Goal: Information Seeking & Learning: Learn about a topic

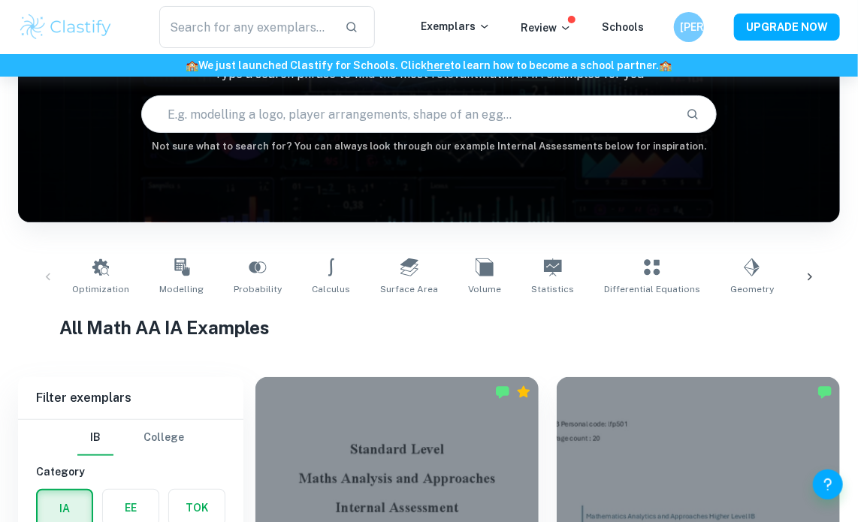
scroll to position [129, 0]
click at [334, 113] on input "text" at bounding box center [408, 114] width 532 height 42
type input "c"
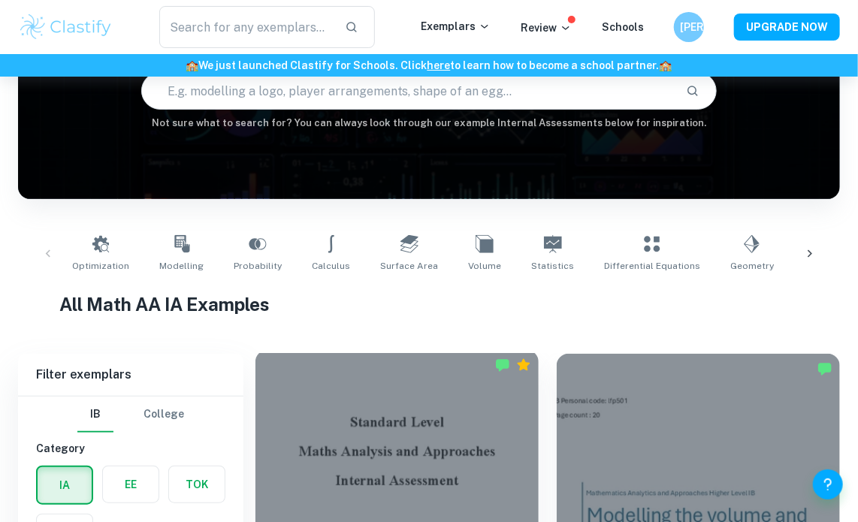
scroll to position [150, 0]
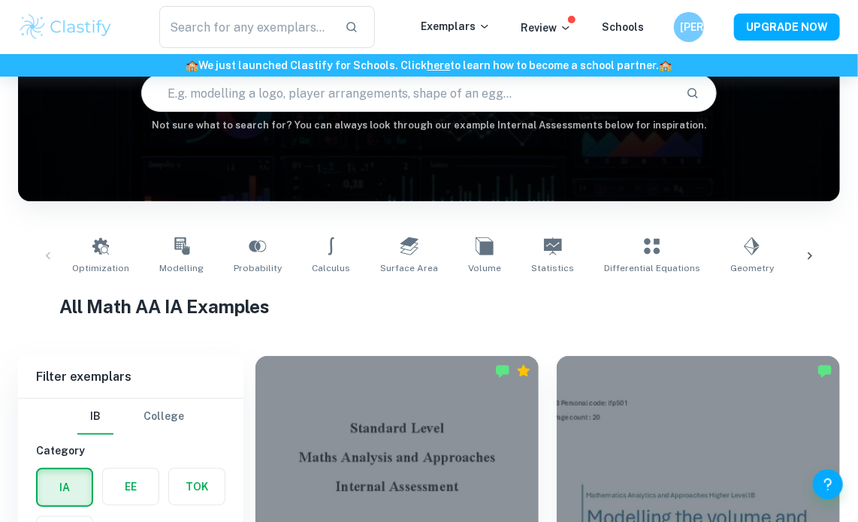
click at [807, 250] on icon at bounding box center [810, 256] width 15 height 15
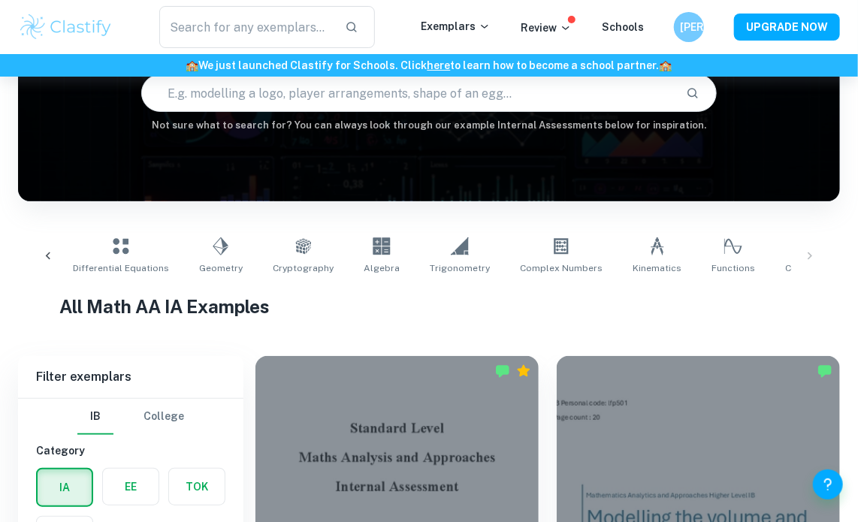
scroll to position [0, 531]
click at [45, 253] on icon at bounding box center [48, 256] width 15 height 15
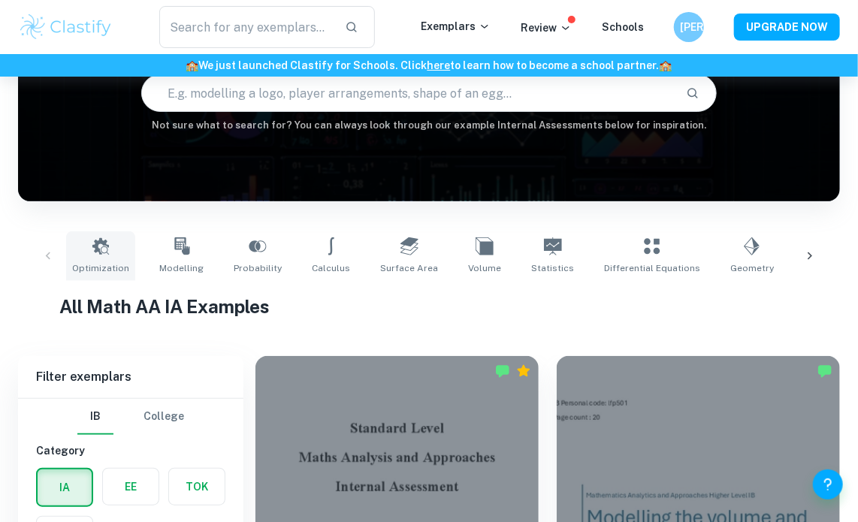
scroll to position [0, 0]
click at [177, 250] on icon at bounding box center [181, 247] width 15 height 18
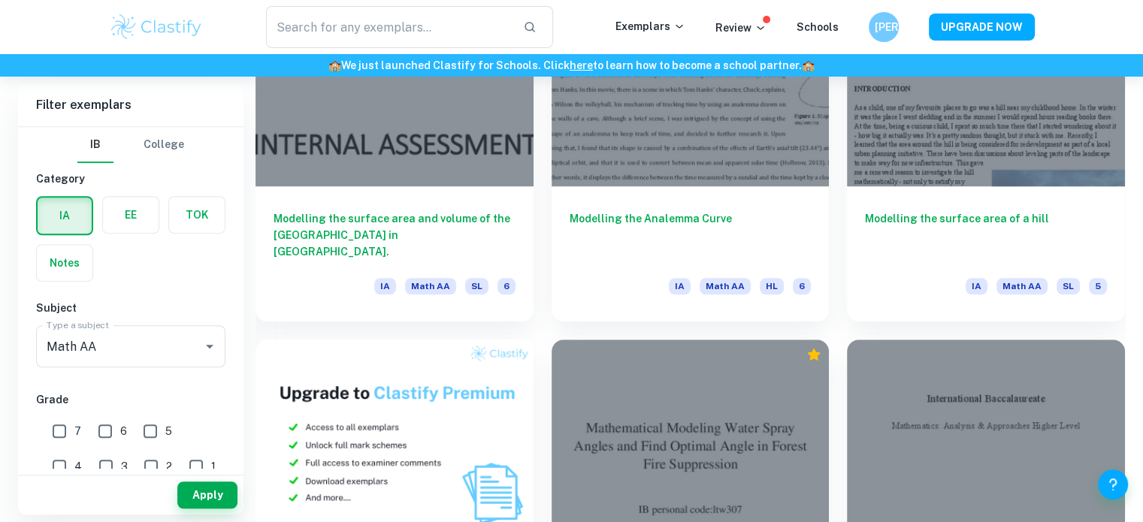
scroll to position [12466, 0]
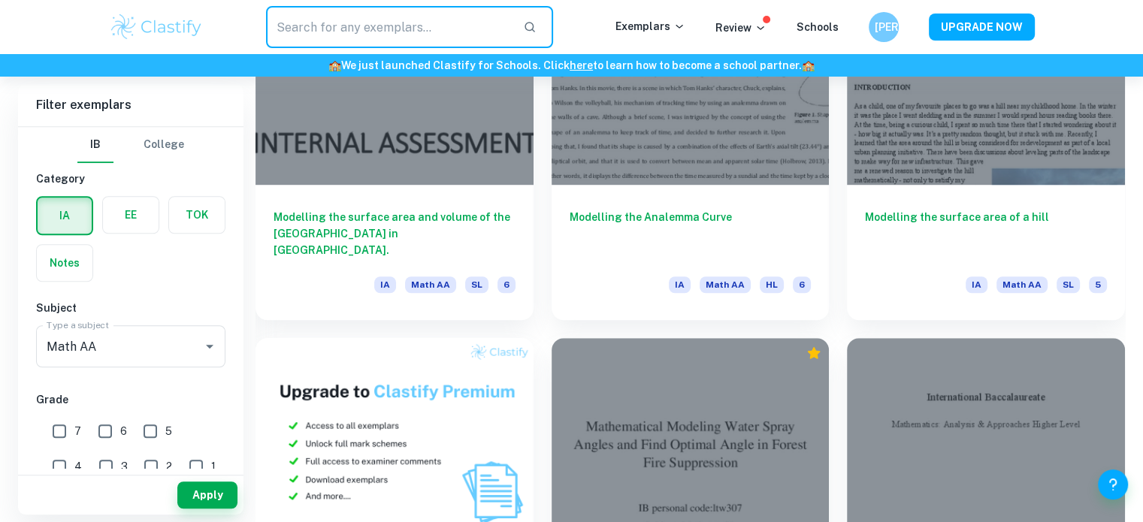
click at [429, 29] on input "text" at bounding box center [389, 27] width 246 height 42
type input "basketball"
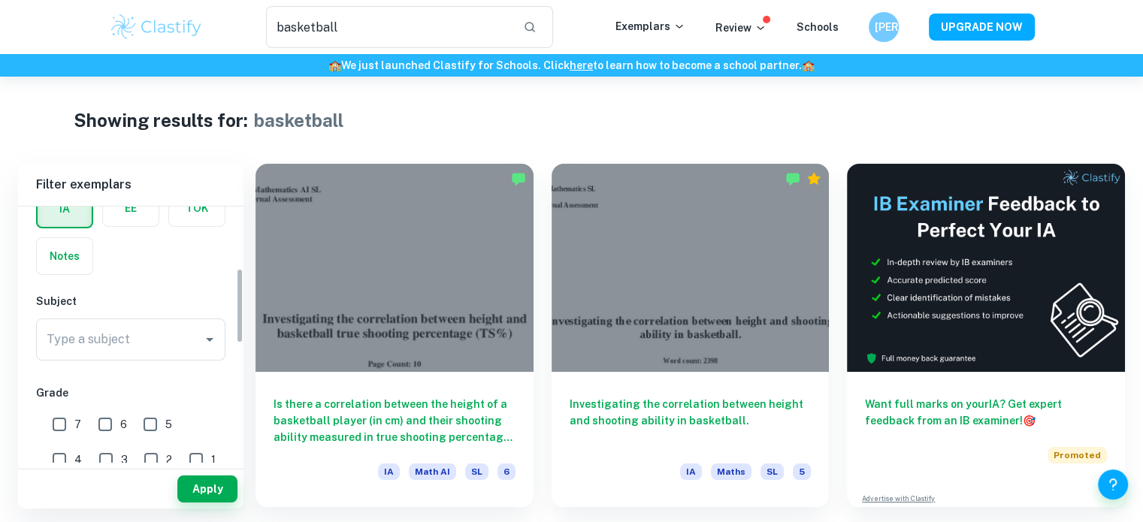
scroll to position [252, 0]
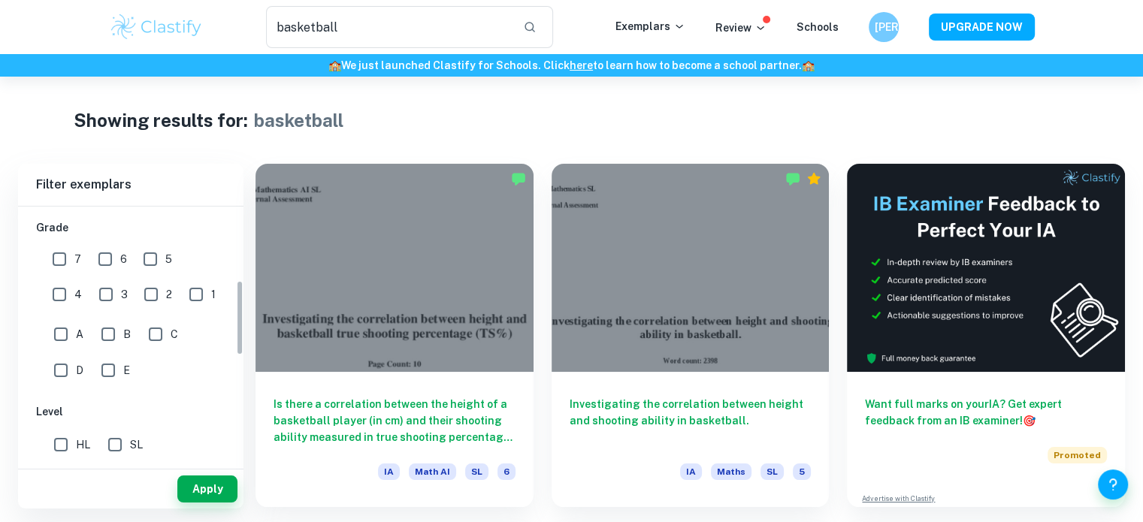
click at [68, 255] on input "7" at bounding box center [59, 259] width 30 height 30
checkbox input "true"
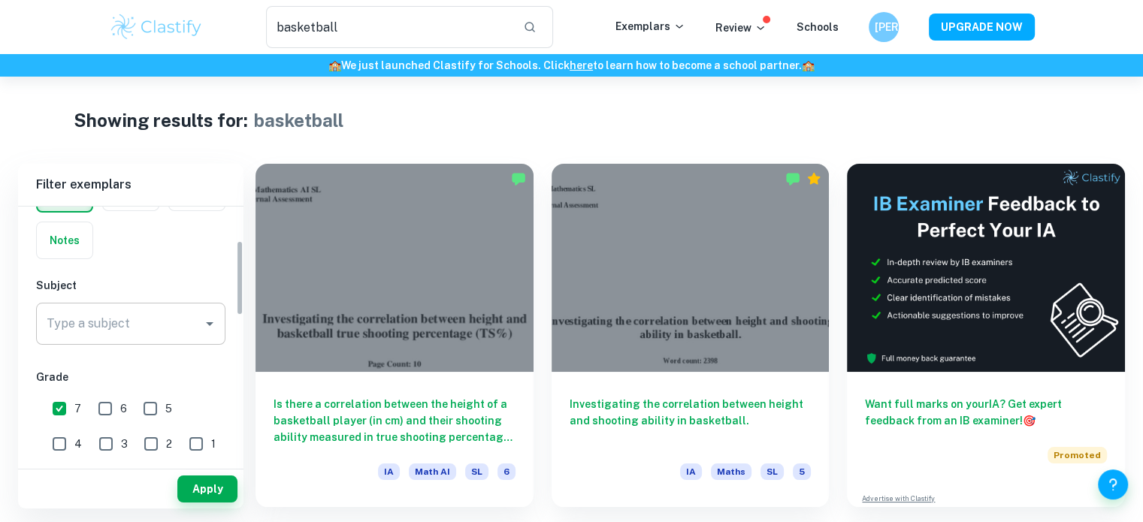
scroll to position [95, 0]
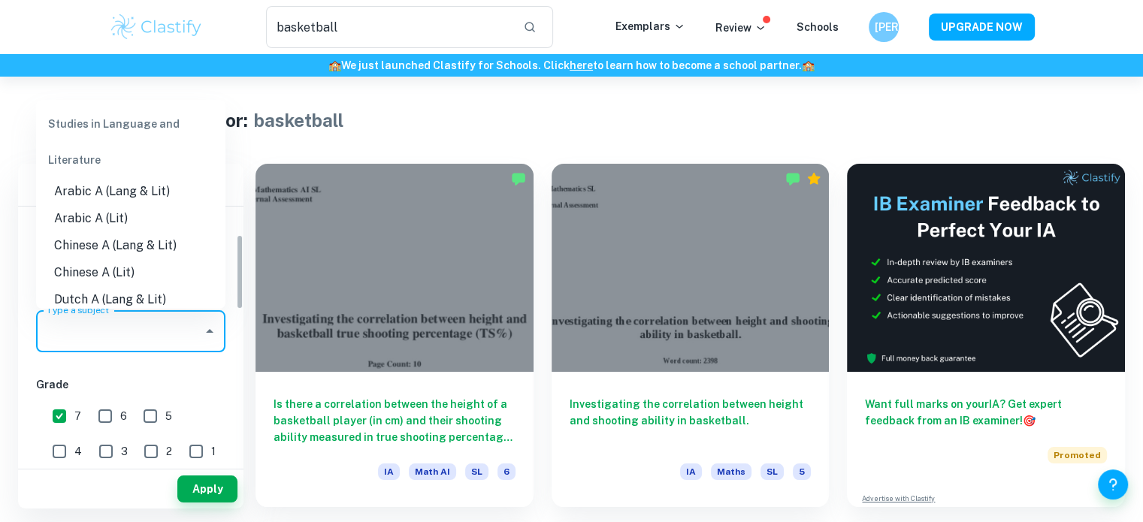
click at [168, 335] on input "Type a subject" at bounding box center [119, 331] width 153 height 29
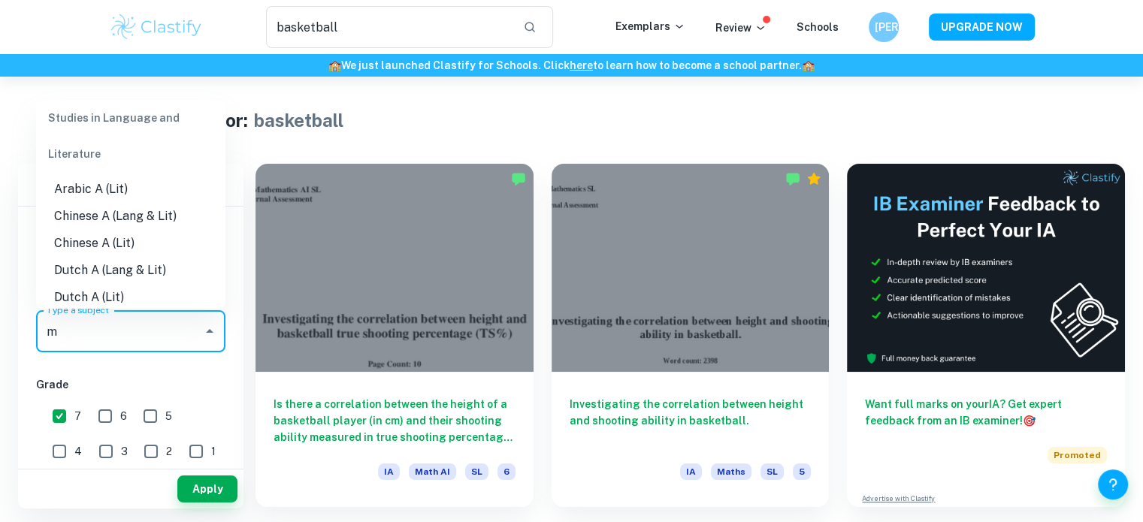
scroll to position [0, 0]
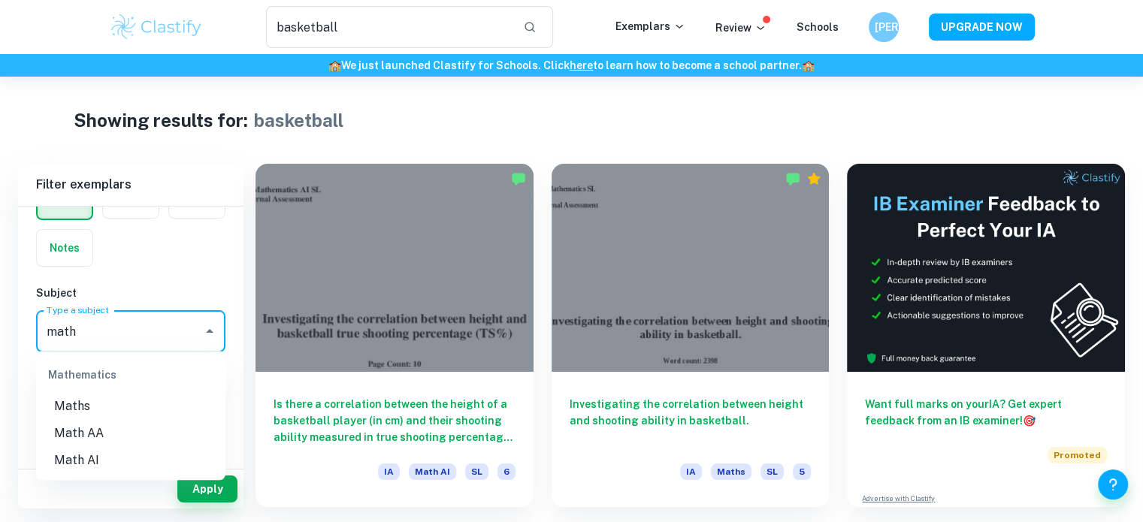
click at [97, 444] on li "Math AA" at bounding box center [130, 433] width 189 height 27
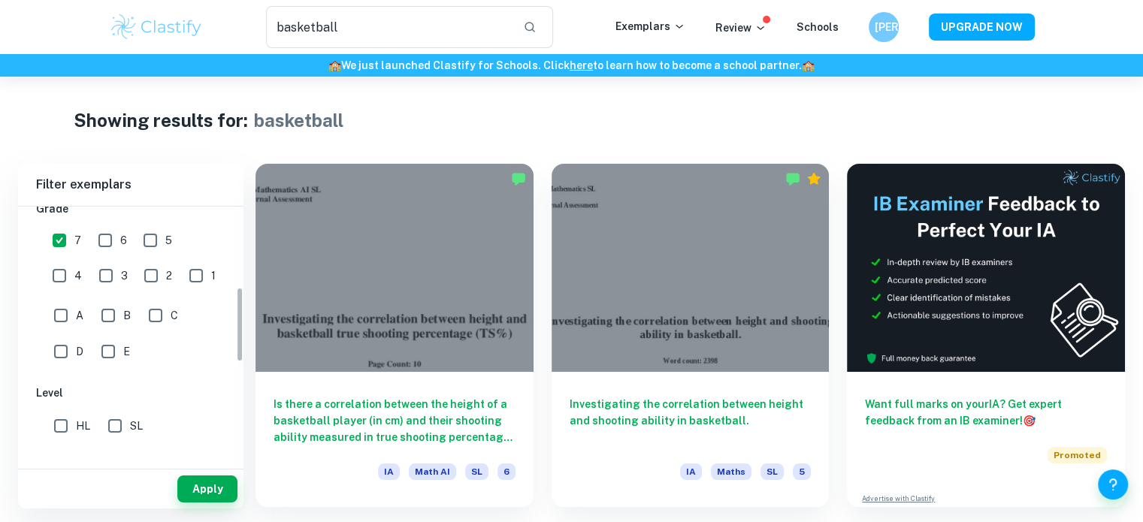
scroll to position [274, 0]
type input "Math AA"
click at [68, 423] on input "HL" at bounding box center [61, 423] width 30 height 30
checkbox input "true"
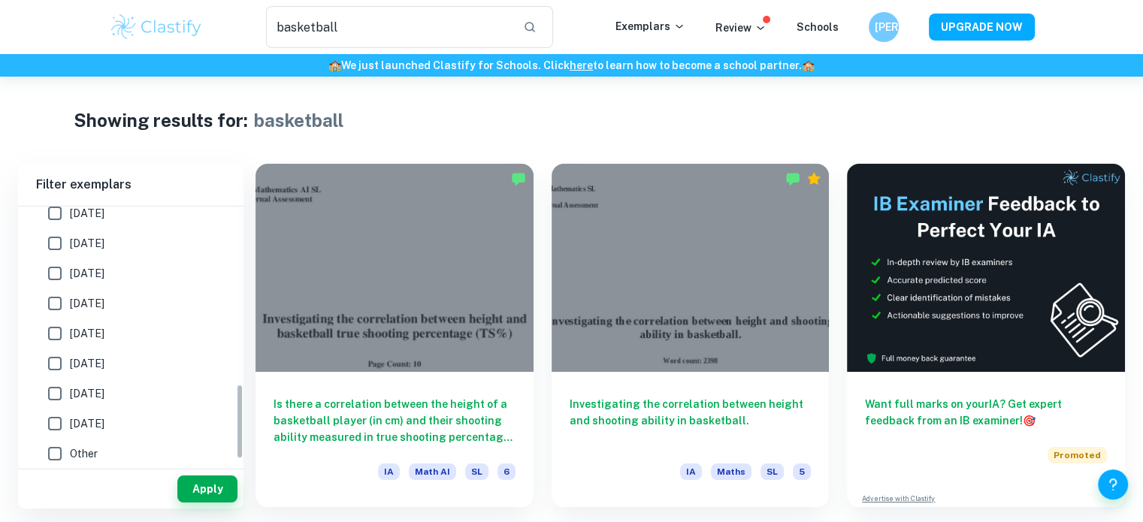
scroll to position [616, 0]
click at [210, 485] on button "Apply" at bounding box center [207, 489] width 60 height 27
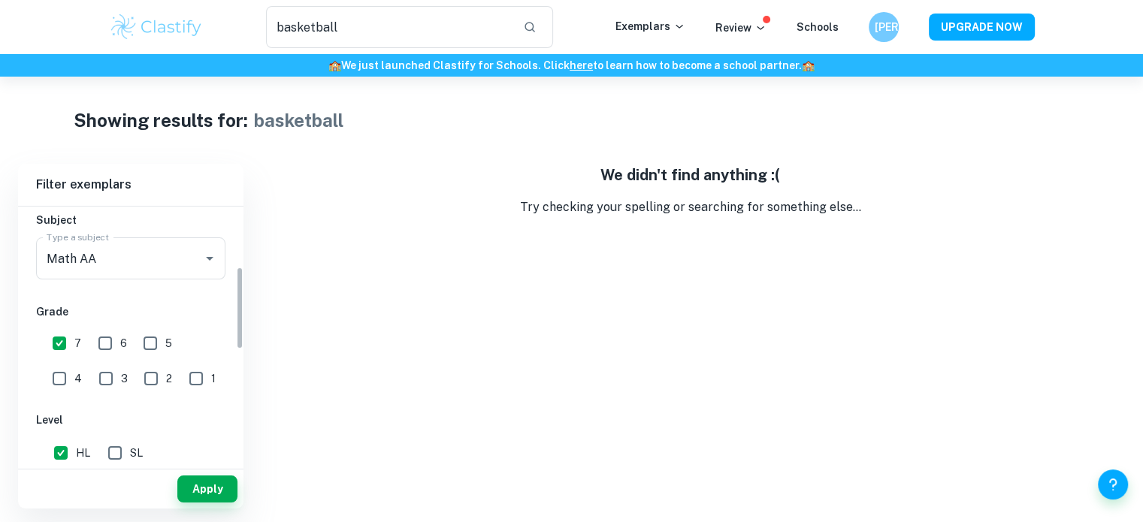
scroll to position [167, 0]
click at [113, 275] on div "Math AA Type a subject" at bounding box center [130, 259] width 189 height 42
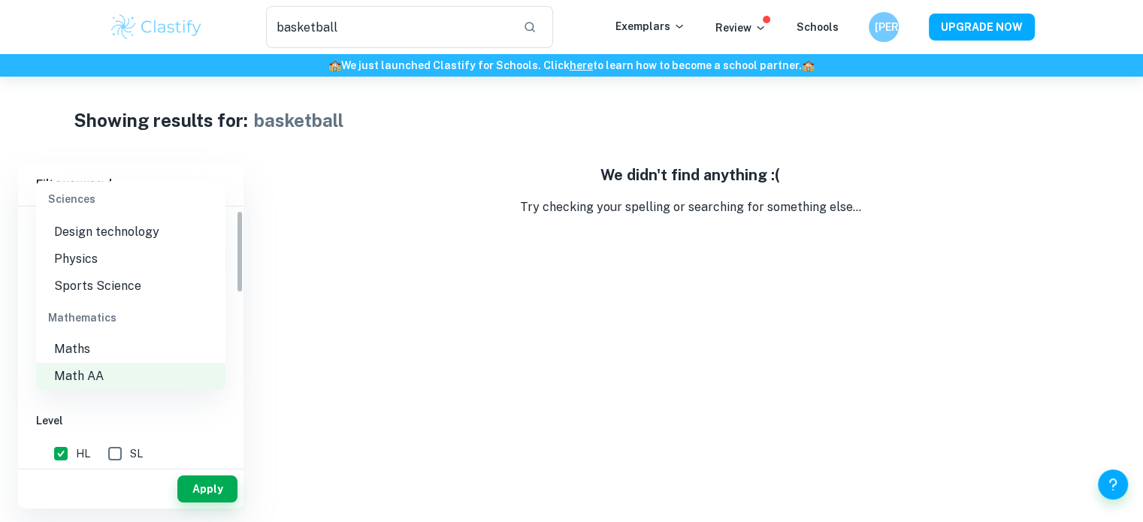
scroll to position [0, 0]
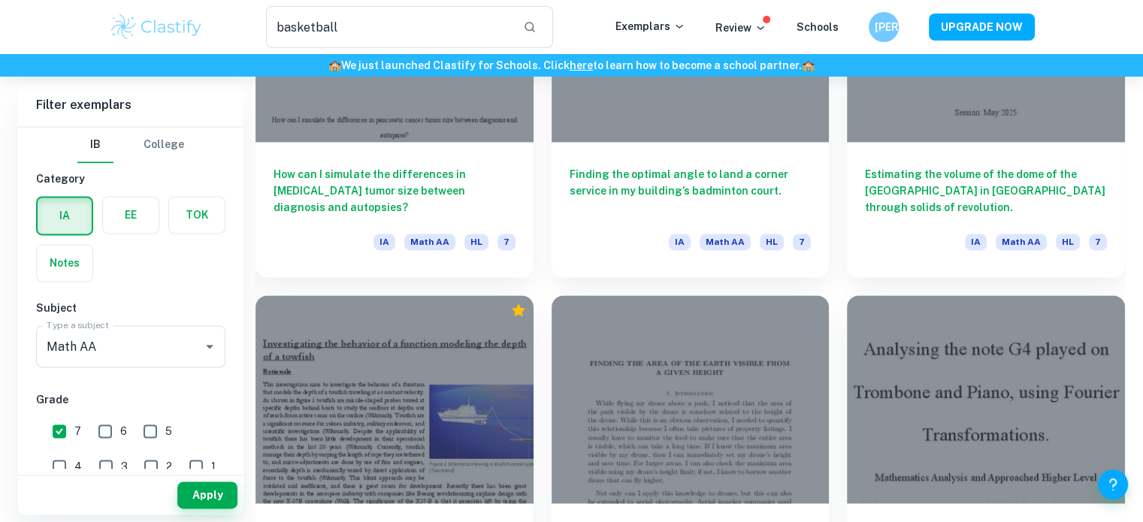
scroll to position [2020, 0]
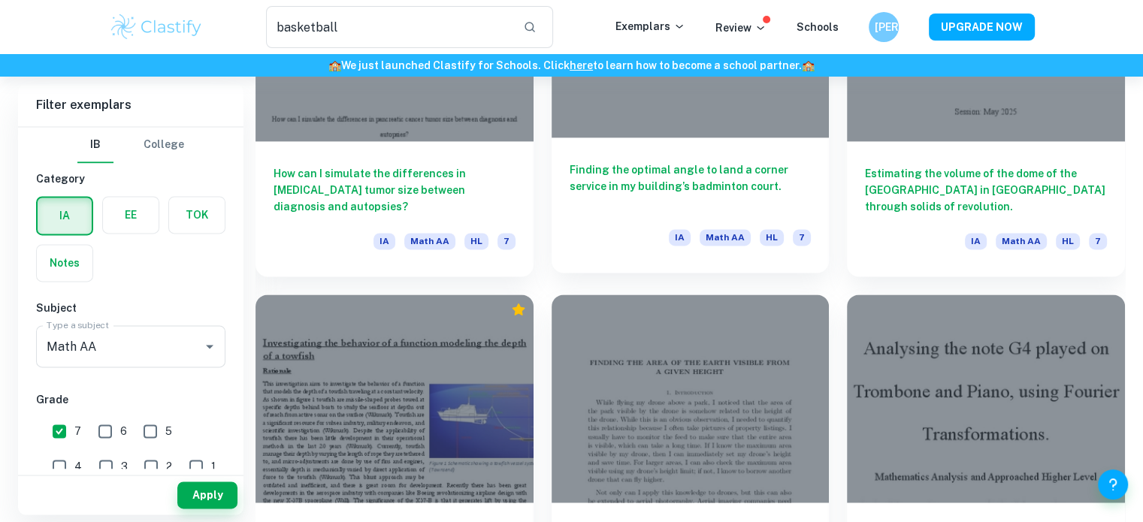
click at [628, 192] on h6 "Finding the optimal angle to land a corner service in my building’s badminton c…" at bounding box center [691, 187] width 242 height 50
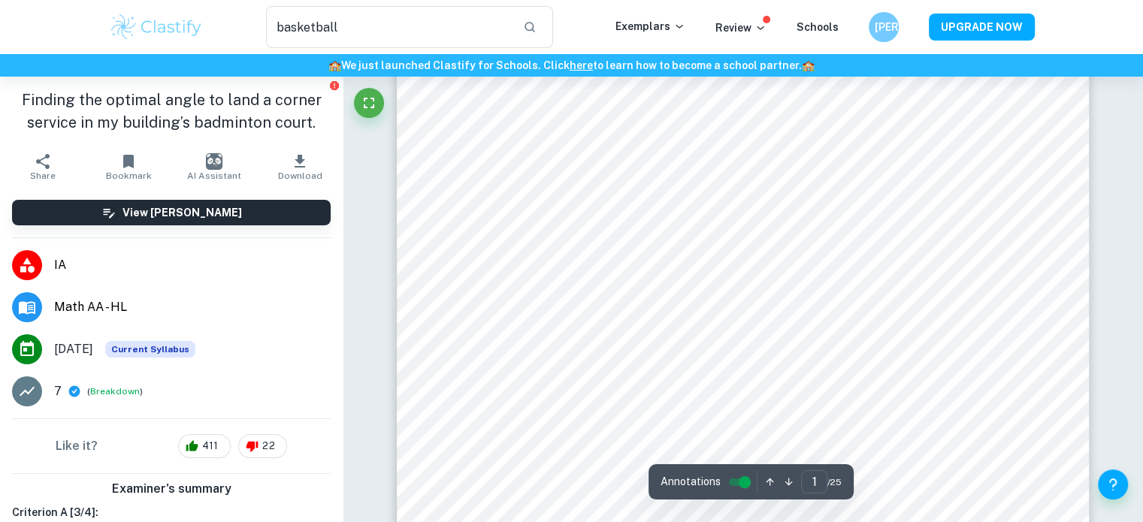
scroll to position [368, 0]
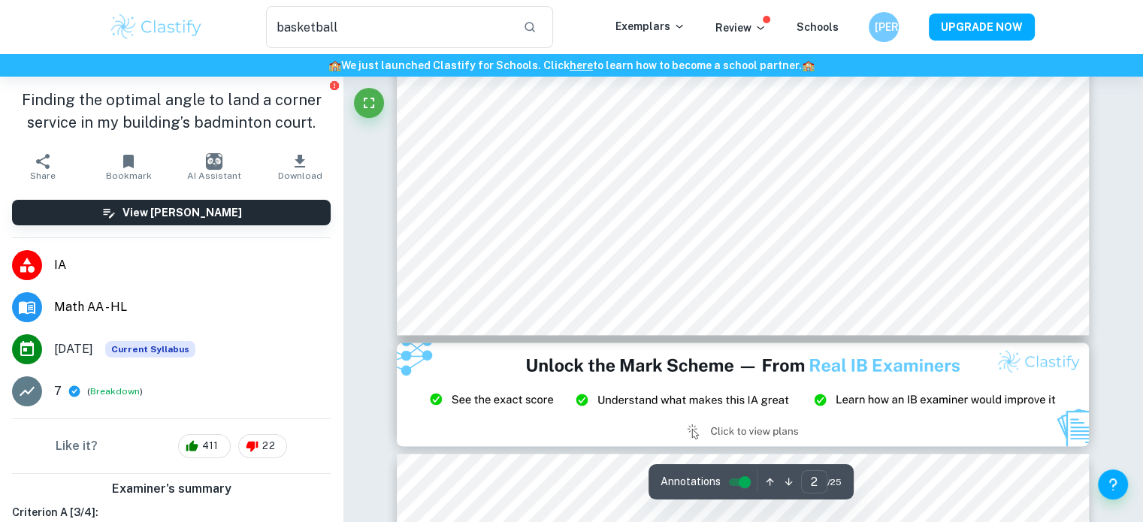
type input "3"
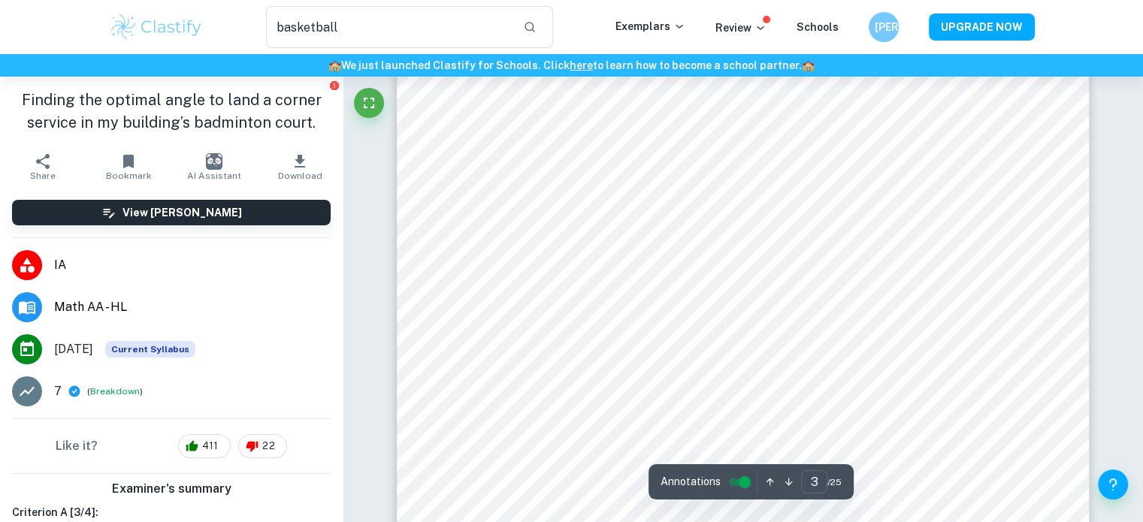
scroll to position [2290, 0]
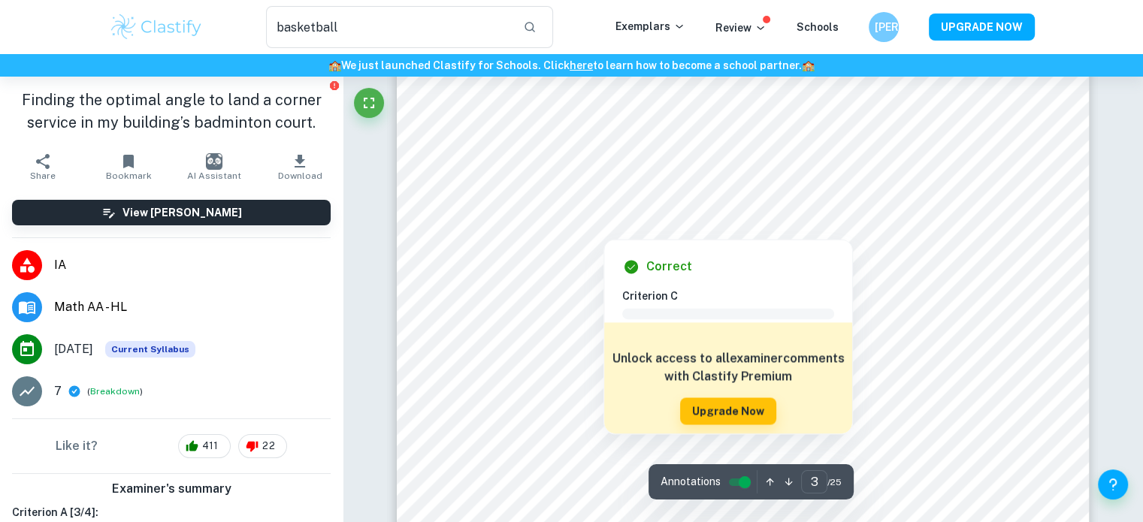
click at [881, 207] on div at bounding box center [746, 202] width 533 height 33
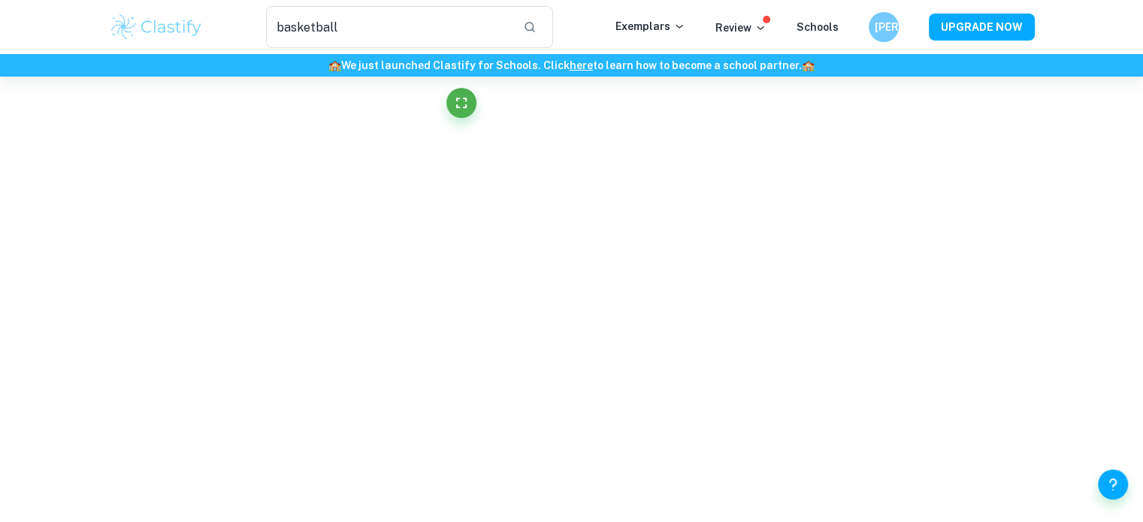
scroll to position [3200, 0]
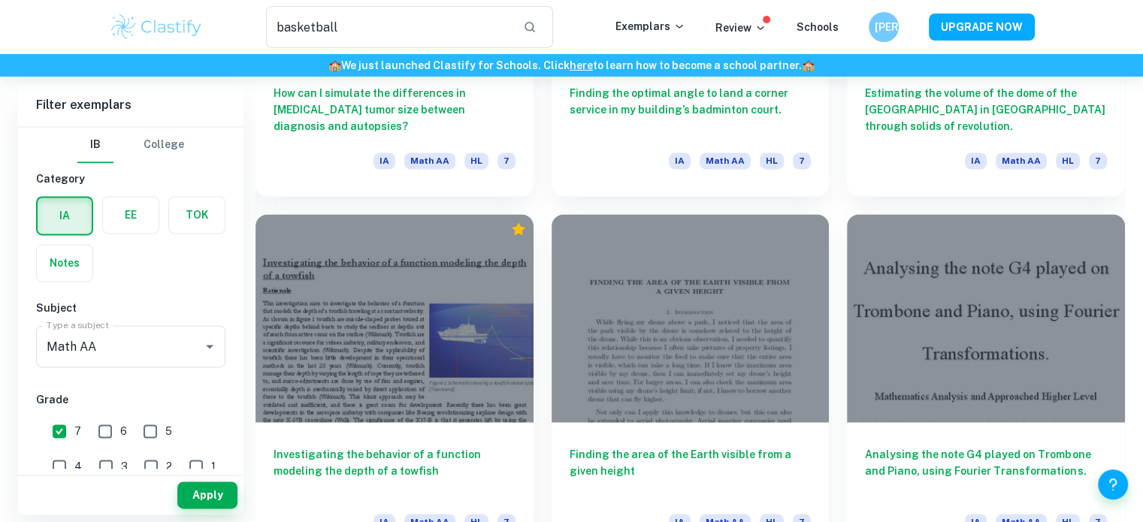
scroll to position [2100, 0]
click at [600, 119] on h6 "Finding the optimal angle to land a corner service in my building’s badminton c…" at bounding box center [691, 107] width 242 height 50
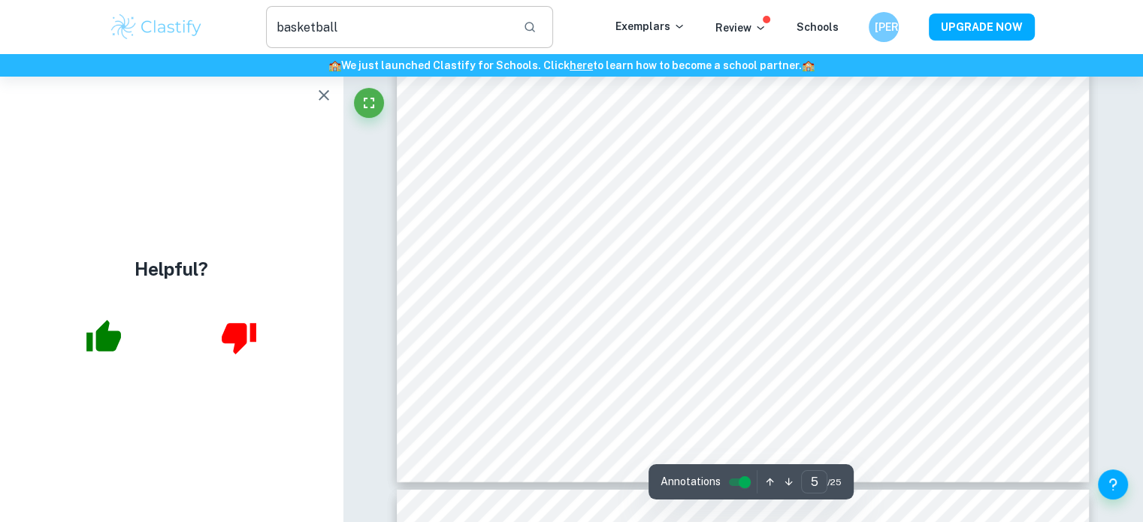
scroll to position [4746, 0]
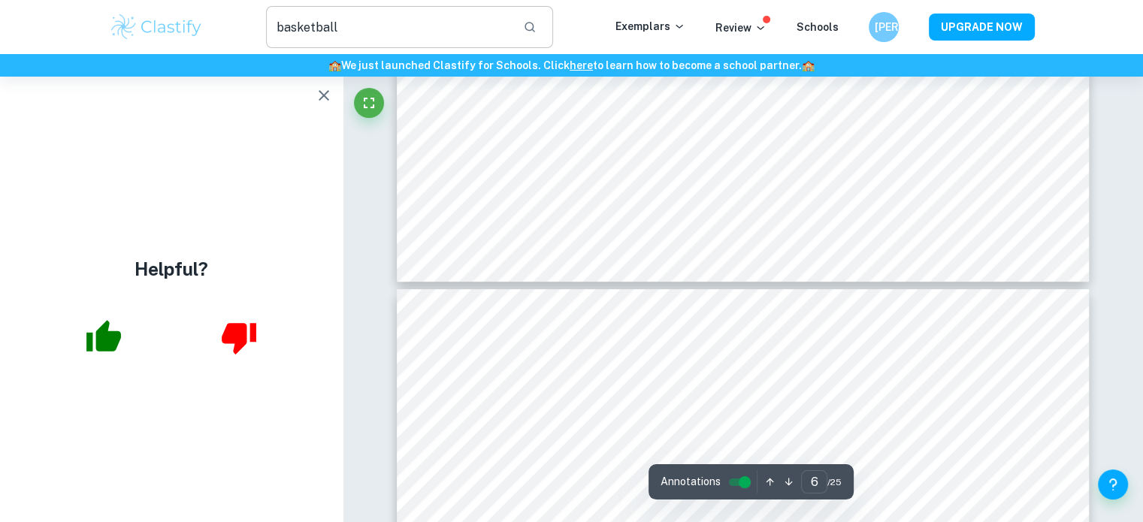
type input "7"
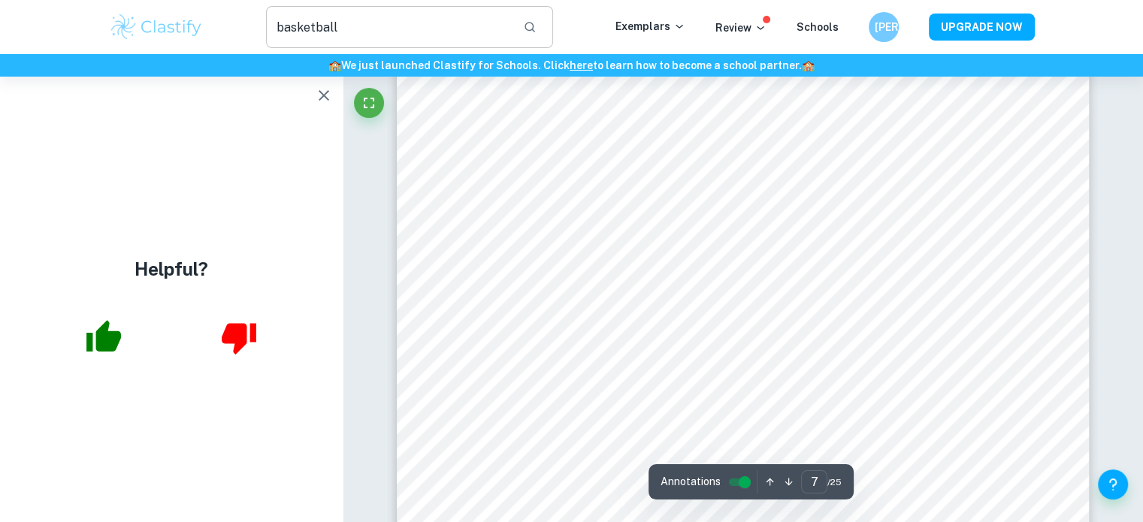
scroll to position [6301, 0]
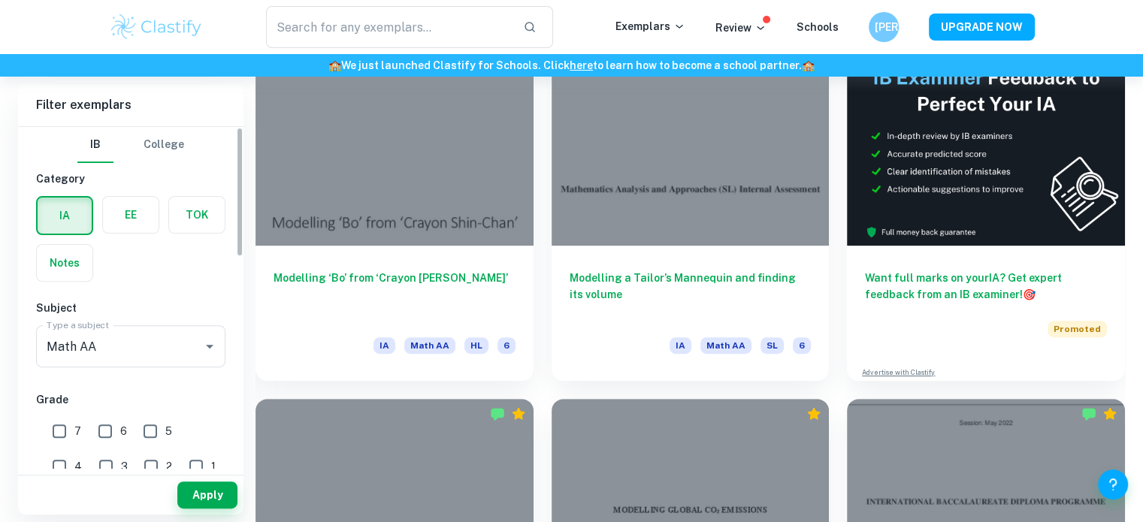
scroll to position [470, 0]
click at [65, 429] on input "7" at bounding box center [59, 431] width 30 height 30
checkbox input "true"
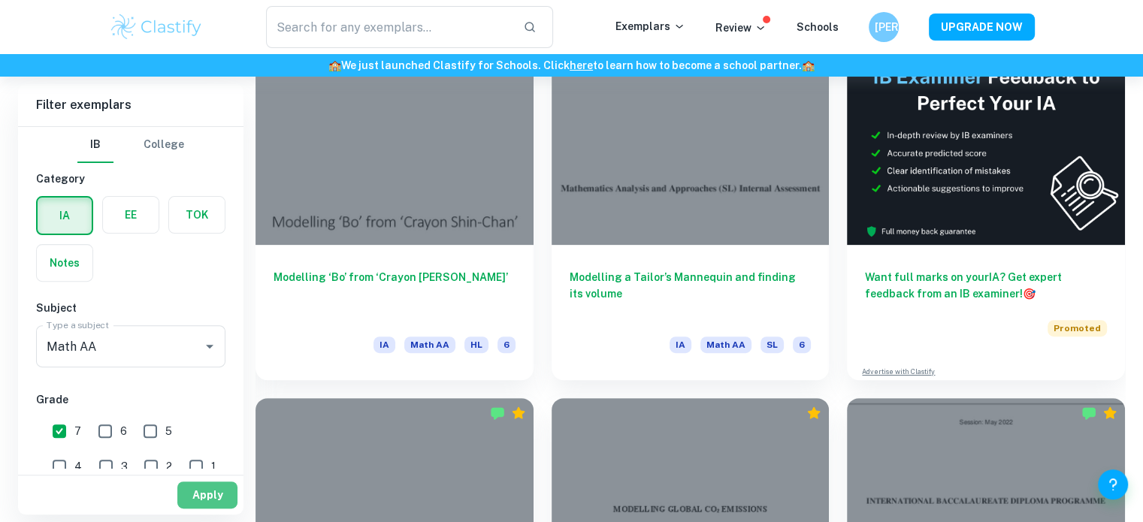
click at [222, 495] on button "Apply" at bounding box center [207, 495] width 60 height 27
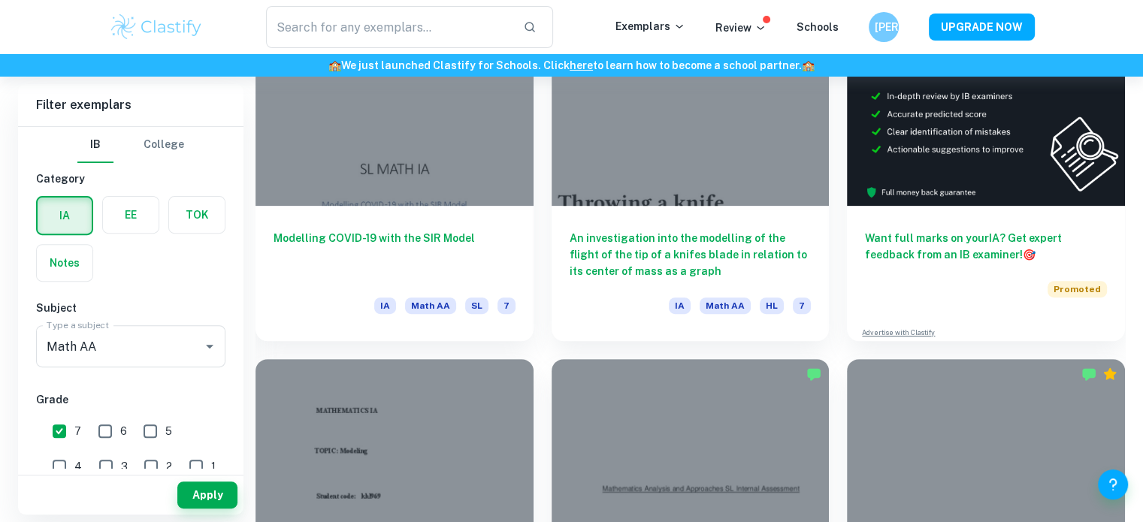
scroll to position [508, 0]
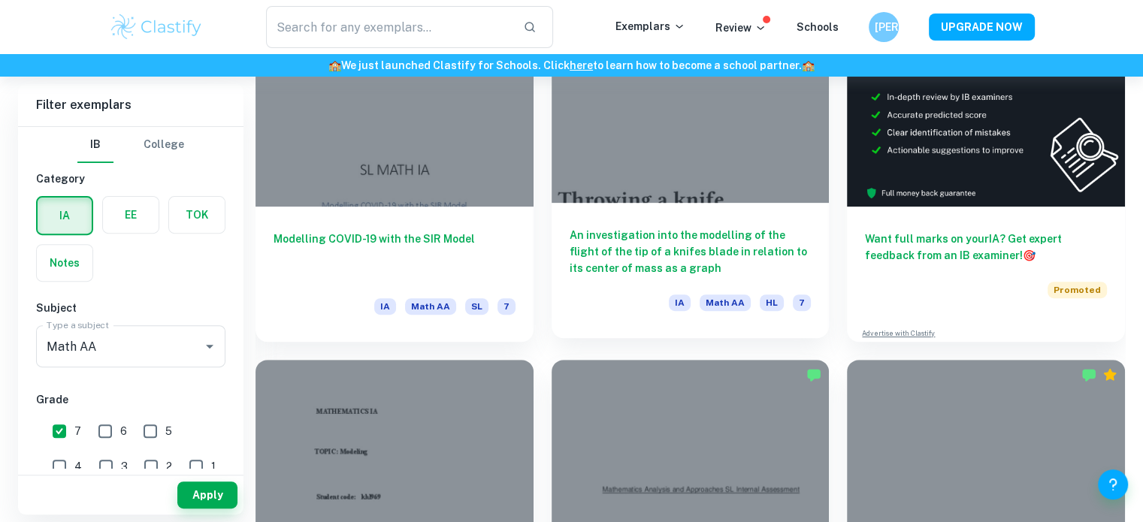
click at [674, 262] on h6 "An investigation into the modelling of the flight of the tip of a knifes blade …" at bounding box center [691, 252] width 242 height 50
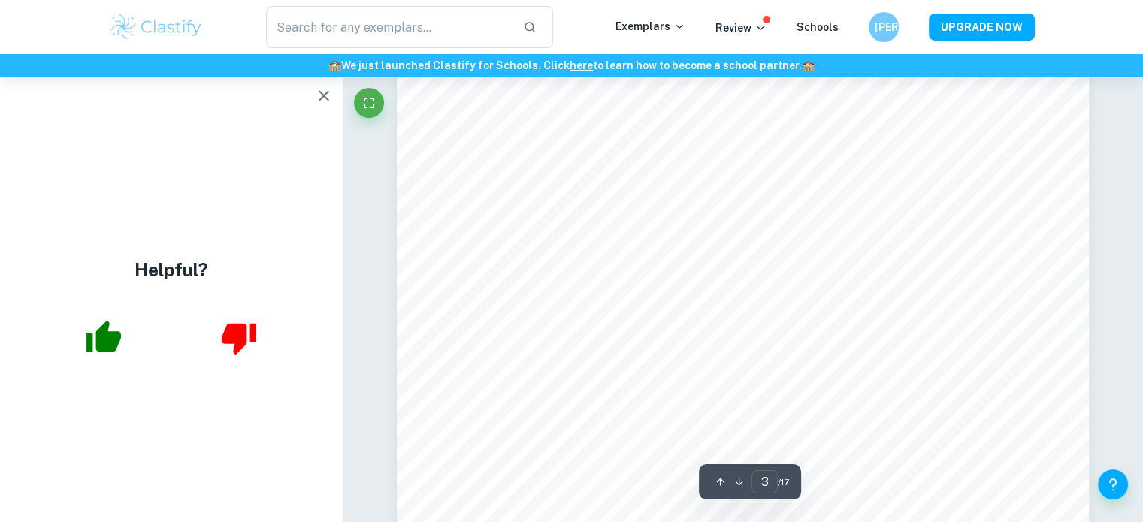
scroll to position [2620, 0]
click at [322, 95] on icon "button" at bounding box center [324, 95] width 18 height 18
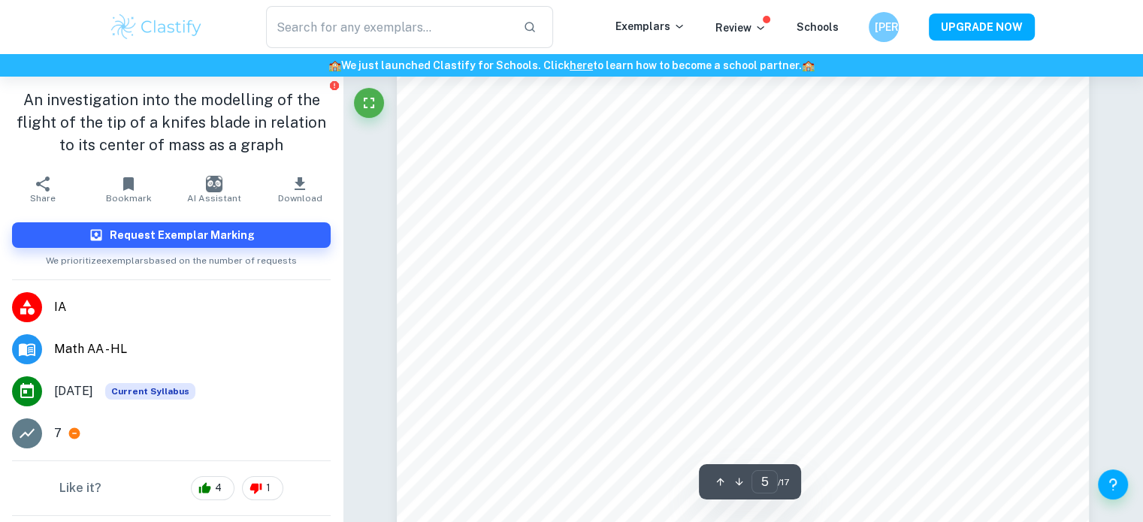
scroll to position [4485, 0]
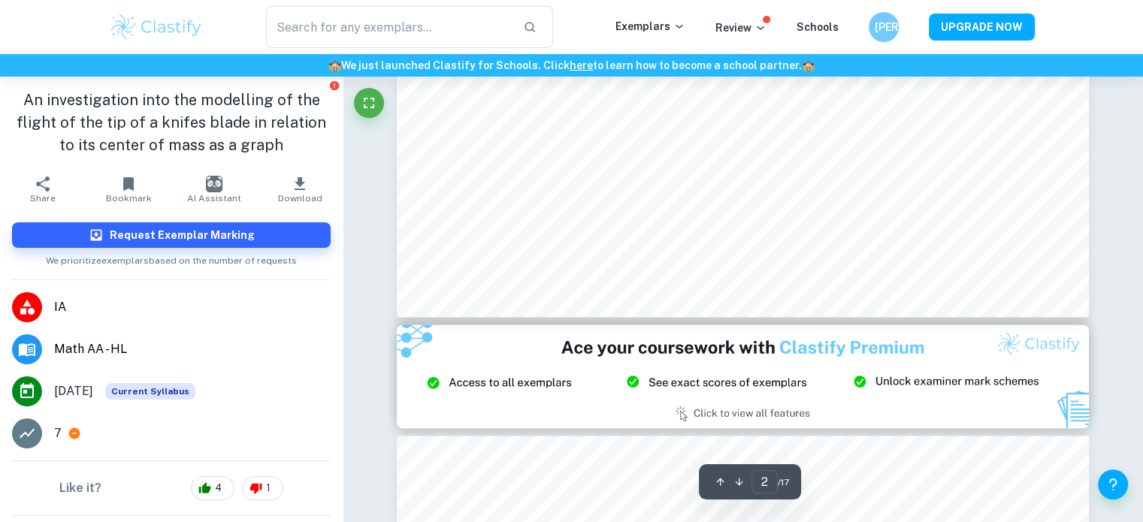
type input "3"
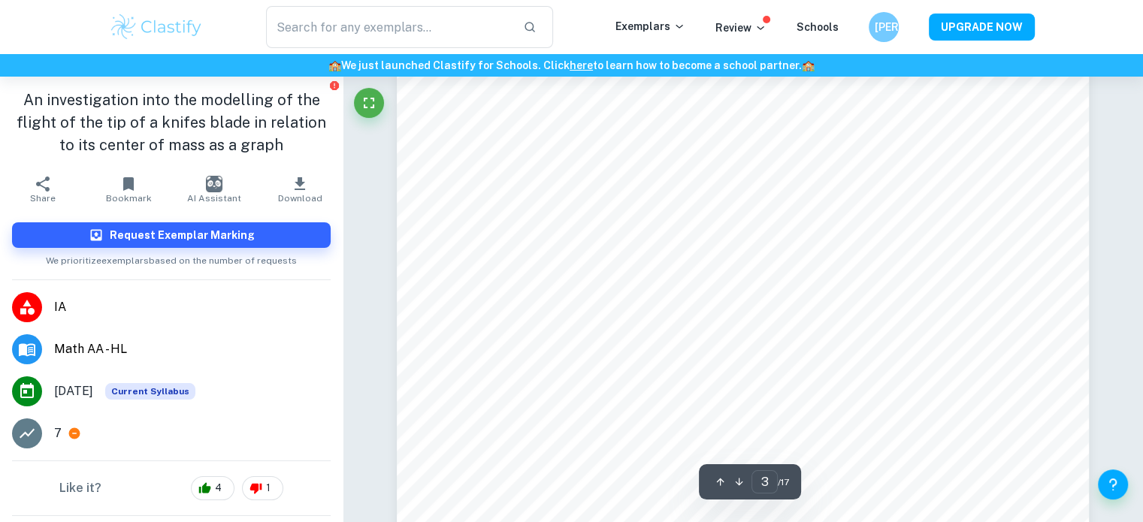
scroll to position [2407, 0]
